Goal: Task Accomplishment & Management: Manage account settings

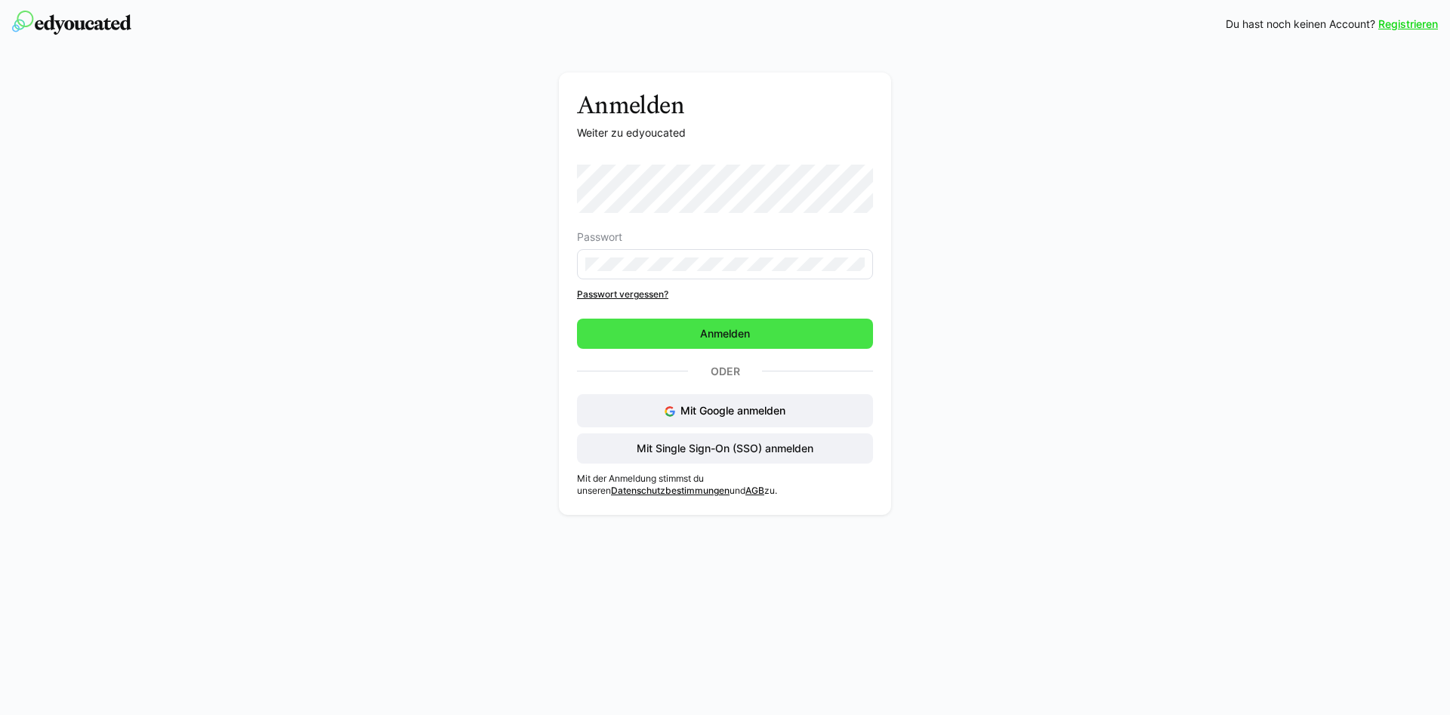
click at [716, 326] on span "Anmelden" at bounding box center [725, 333] width 54 height 15
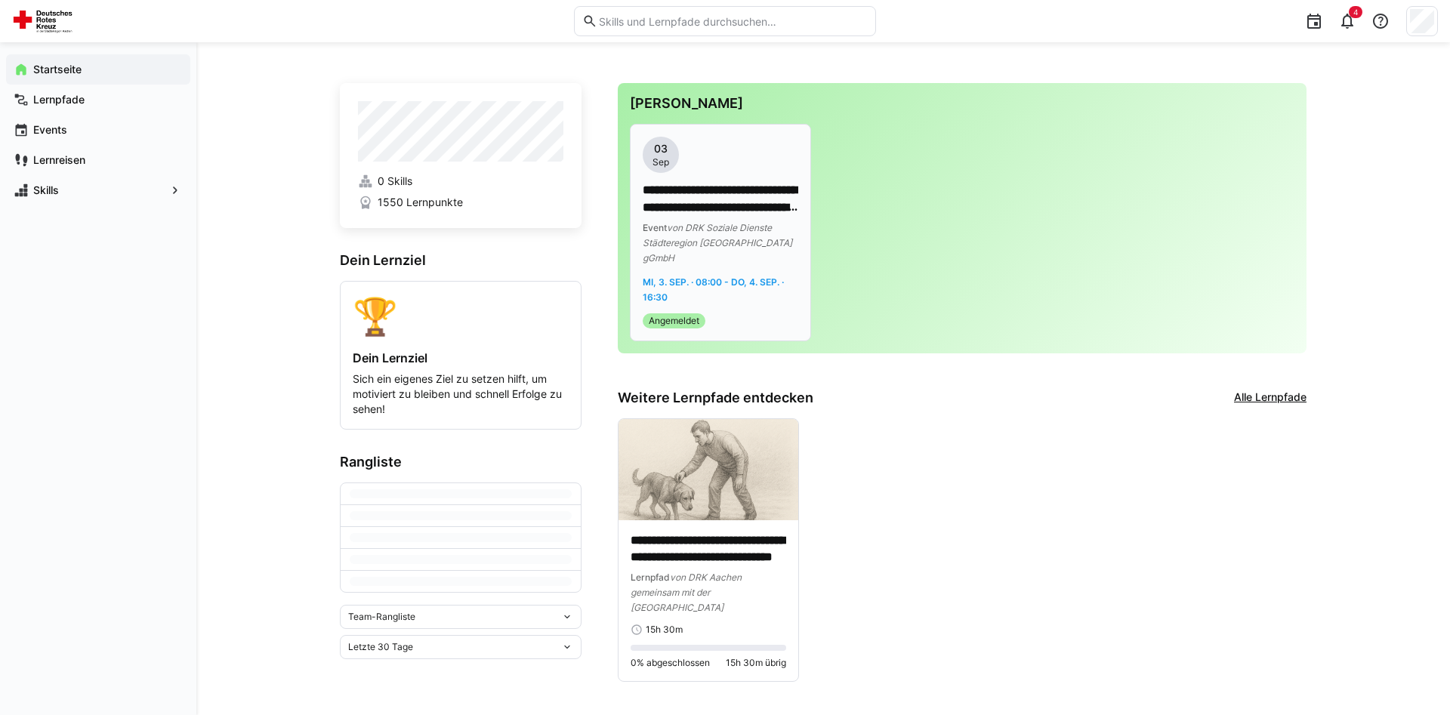
click at [730, 313] on eds-badge "Angemeldet" at bounding box center [721, 320] width 156 height 15
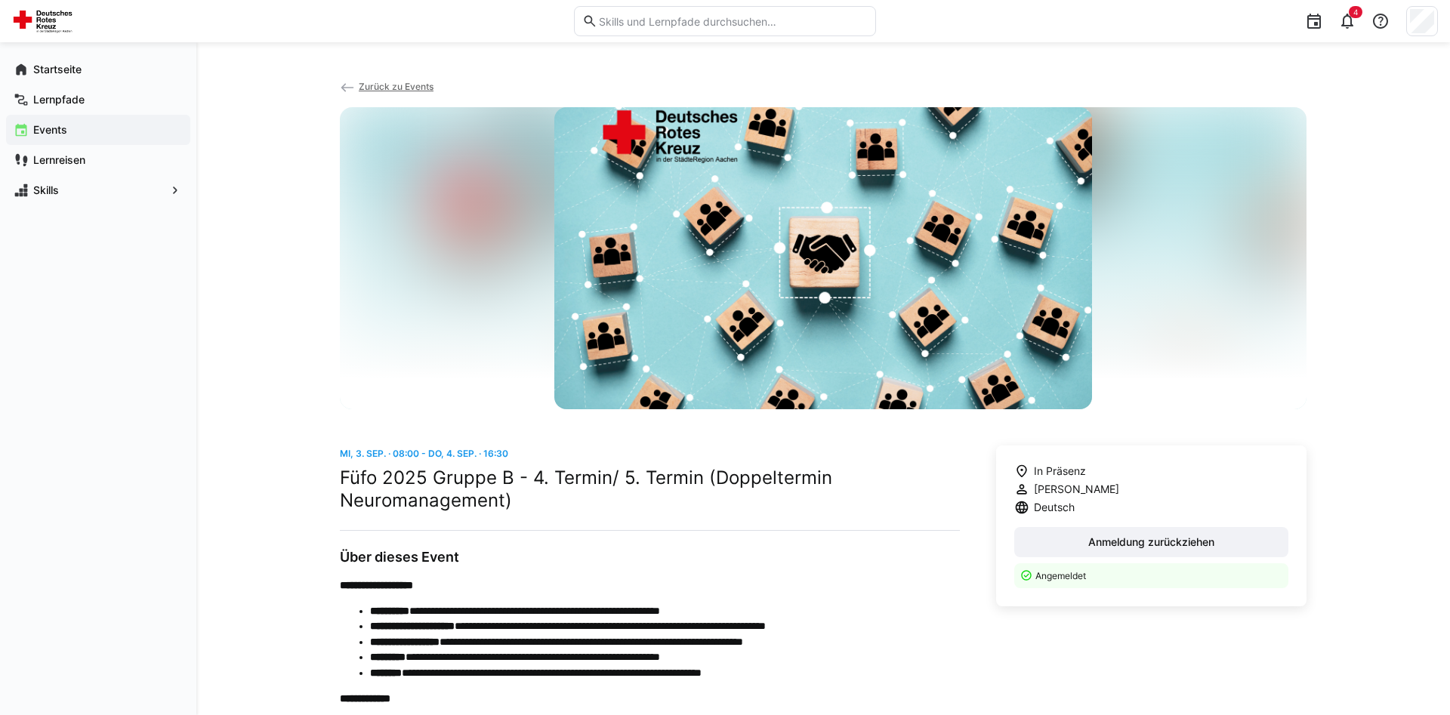
click at [383, 89] on span "Zurück zu Events" at bounding box center [396, 86] width 75 height 11
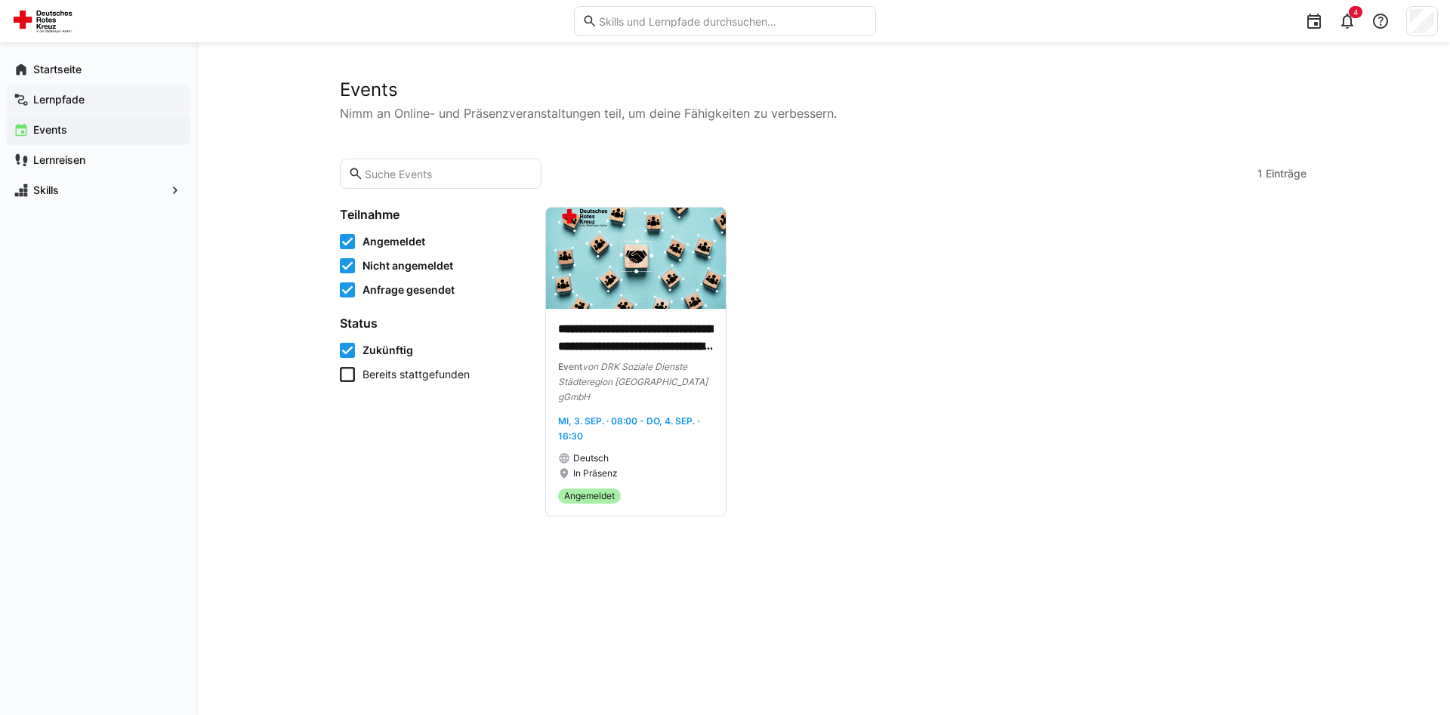
click at [67, 88] on div "Lernpfade" at bounding box center [98, 100] width 184 height 30
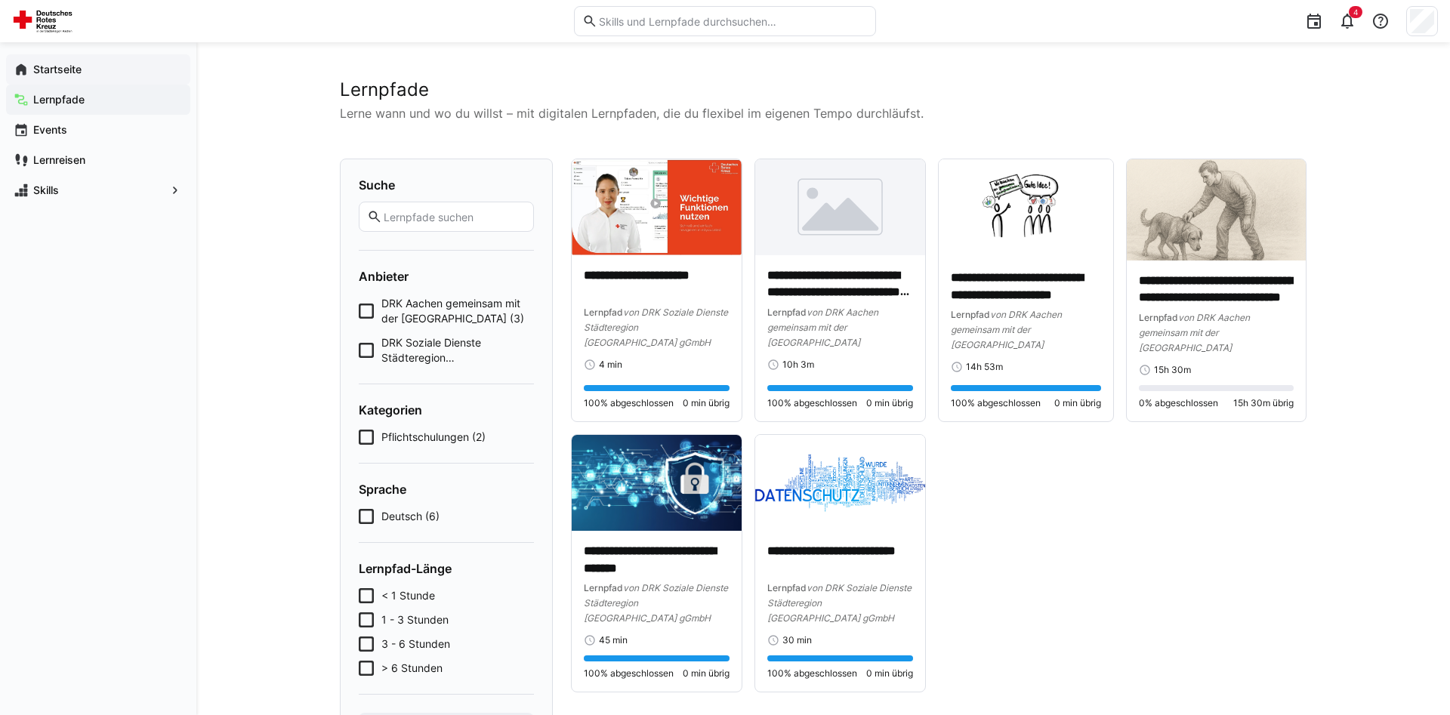
click at [0, 0] on app-navigation-label "Startseite" at bounding box center [0, 0] width 0 height 0
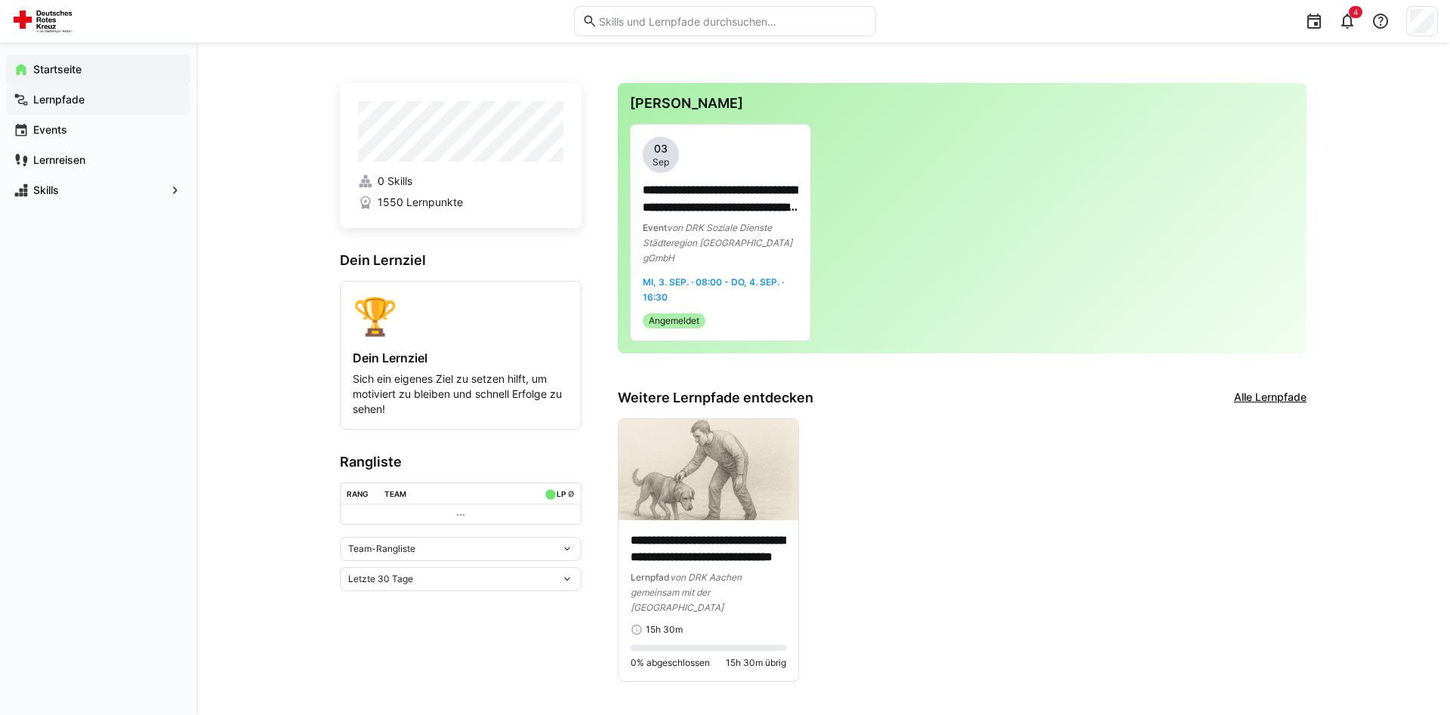
click at [0, 0] on app-navigation-label "Lernpfade" at bounding box center [0, 0] width 0 height 0
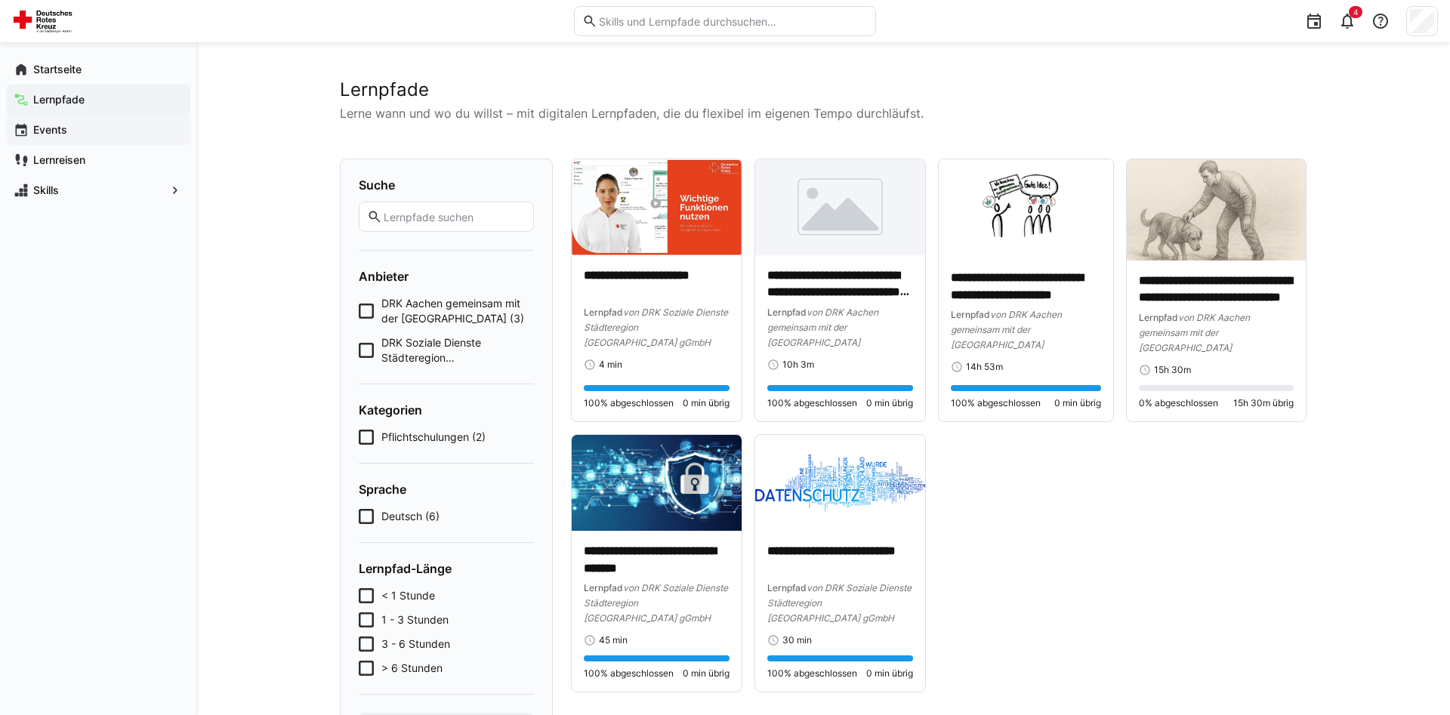
click at [70, 120] on div "Events" at bounding box center [98, 130] width 184 height 30
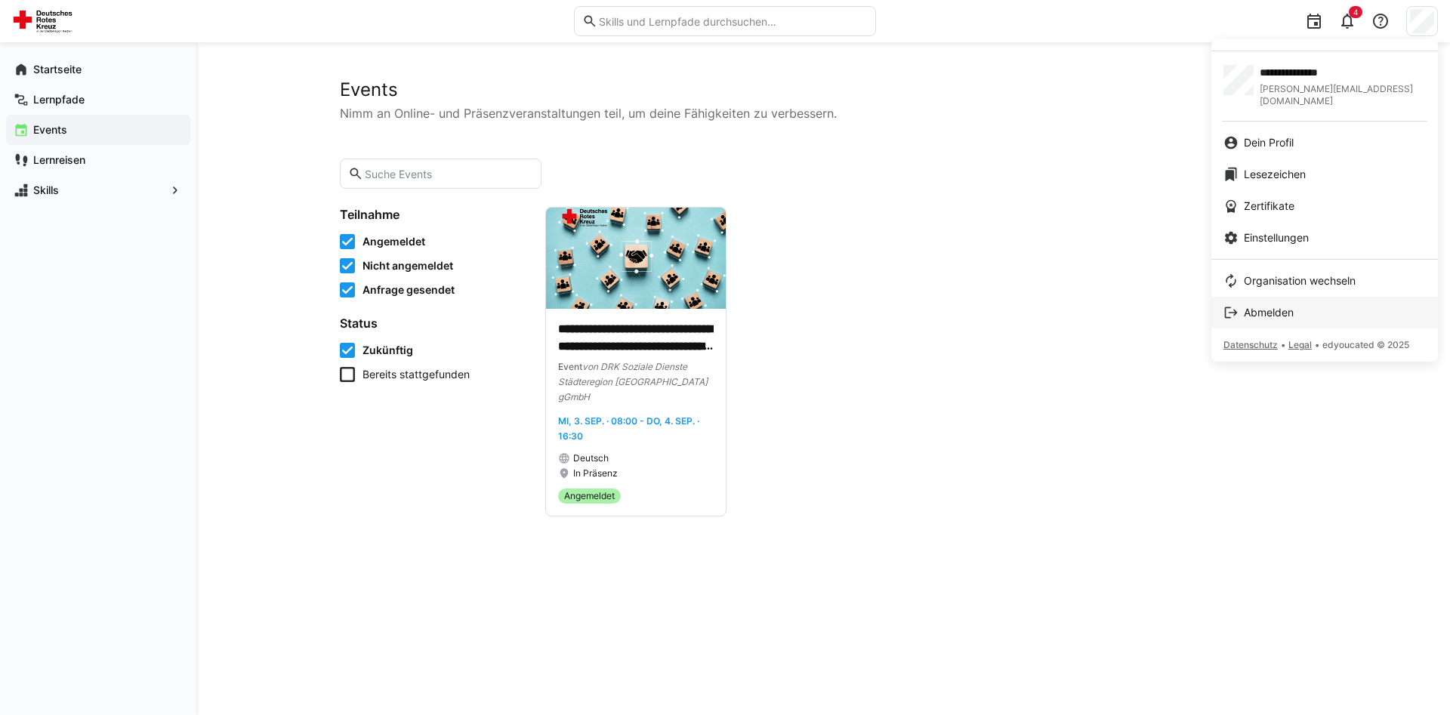
click at [1288, 305] on span "Abmelden" at bounding box center [1269, 312] width 50 height 15
